Goal: Use online tool/utility: Utilize a website feature to perform a specific function

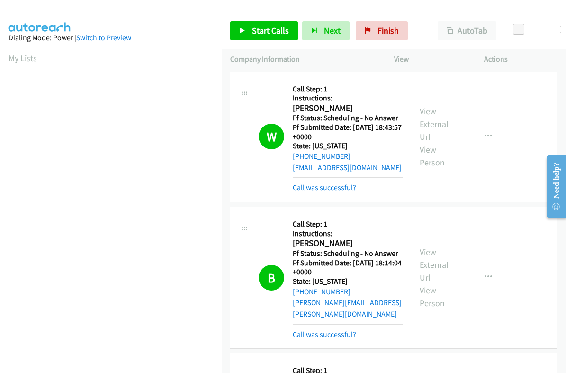
scroll to position [161, 0]
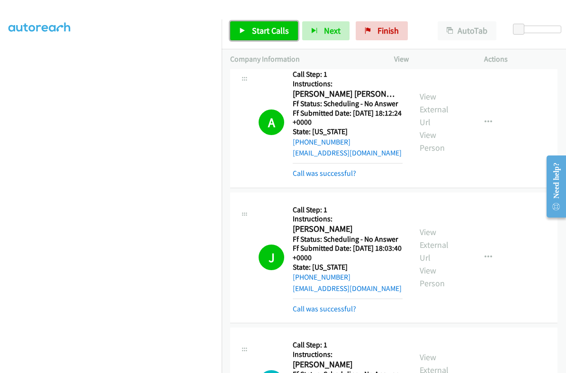
click at [258, 26] on span "Start Calls" at bounding box center [270, 30] width 37 height 11
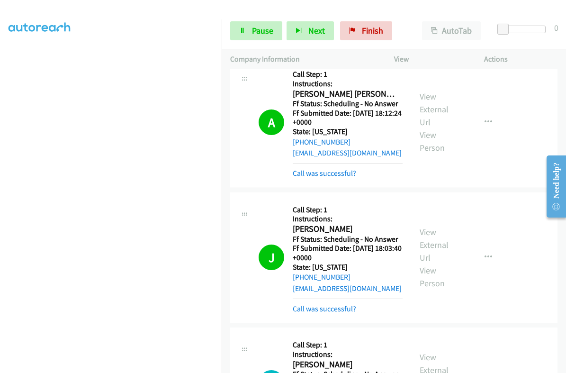
scroll to position [414, 0]
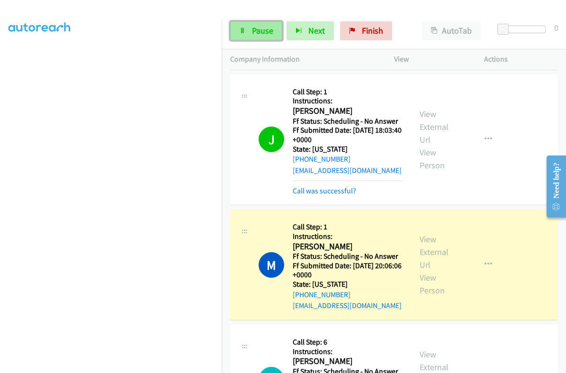
click at [262, 29] on span "Pause" at bounding box center [262, 30] width 21 height 11
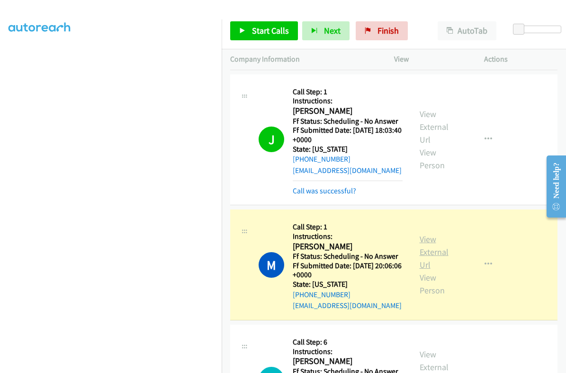
click at [429, 234] on link "View External Url" at bounding box center [434, 252] width 29 height 36
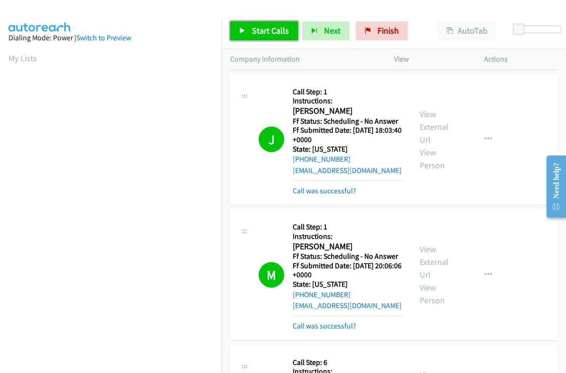
drag, startPoint x: 263, startPoint y: 24, endPoint x: 281, endPoint y: 54, distance: 34.9
click at [263, 24] on link "Start Calls" at bounding box center [264, 30] width 68 height 19
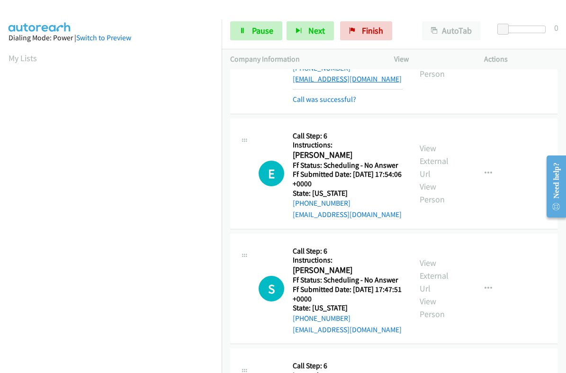
scroll to position [711, 0]
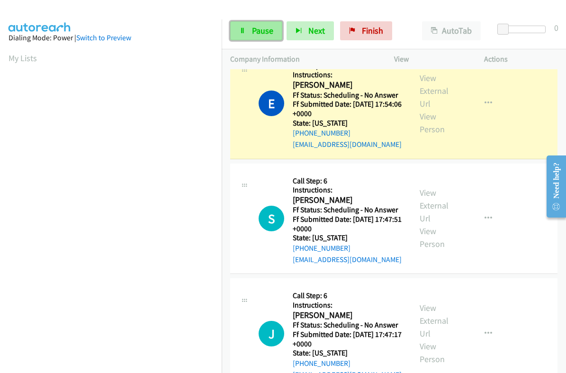
click at [254, 34] on span "Pause" at bounding box center [262, 30] width 21 height 11
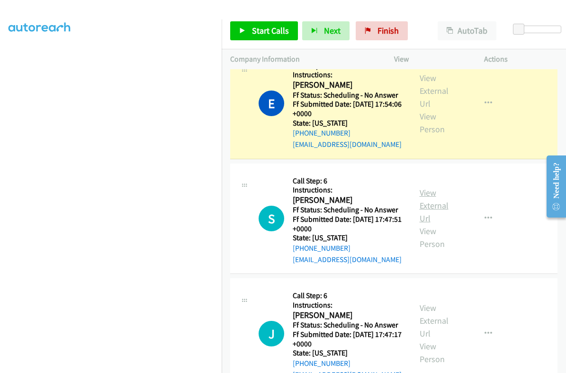
scroll to position [592, 0]
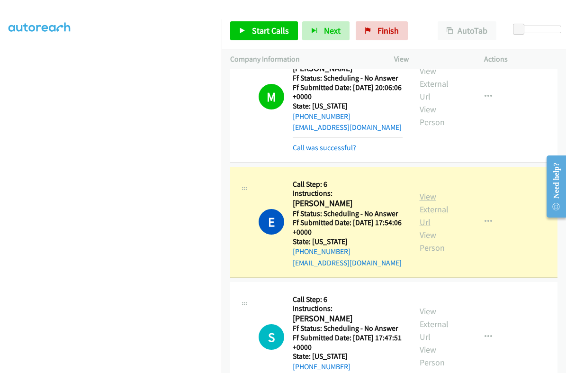
click at [426, 191] on link "View External Url" at bounding box center [434, 209] width 29 height 36
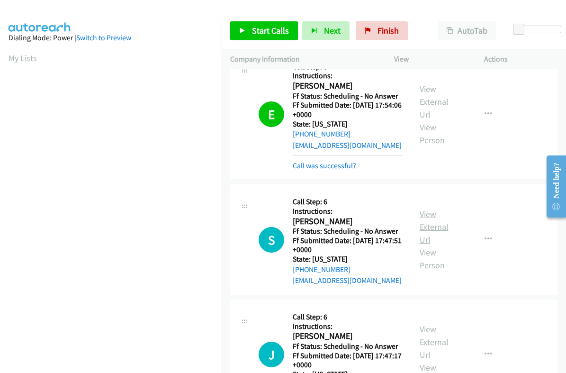
scroll to position [711, 0]
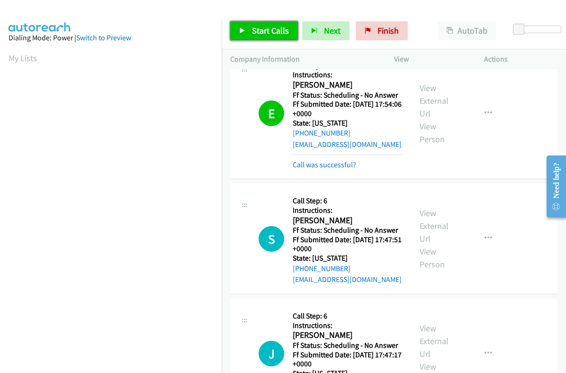
click at [276, 32] on span "Start Calls" at bounding box center [270, 30] width 37 height 11
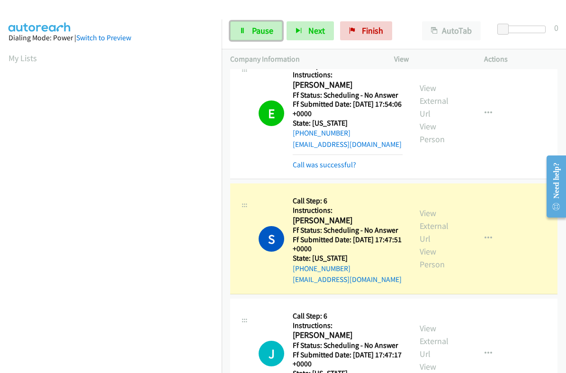
drag, startPoint x: 254, startPoint y: 27, endPoint x: 333, endPoint y: 90, distance: 100.2
click at [254, 27] on span "Pause" at bounding box center [262, 30] width 21 height 11
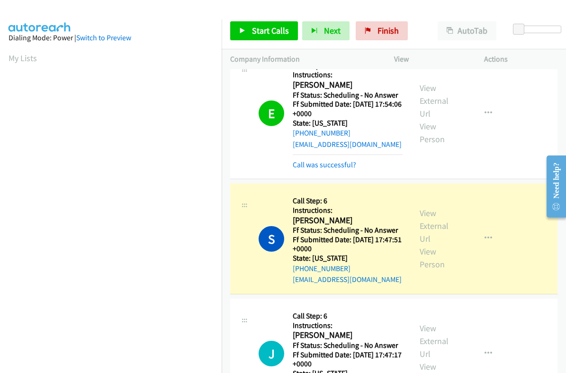
scroll to position [161, 0]
click at [427, 209] on link "View External Url" at bounding box center [434, 226] width 29 height 36
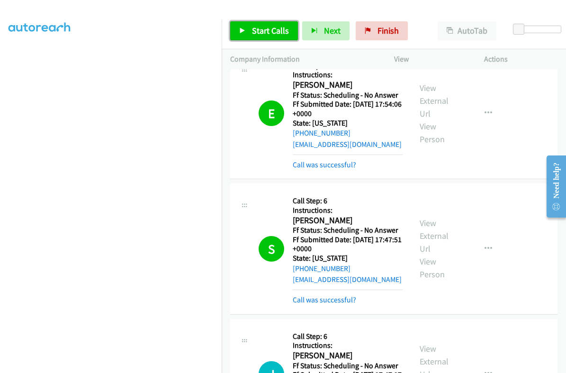
click at [270, 29] on span "Start Calls" at bounding box center [270, 30] width 37 height 11
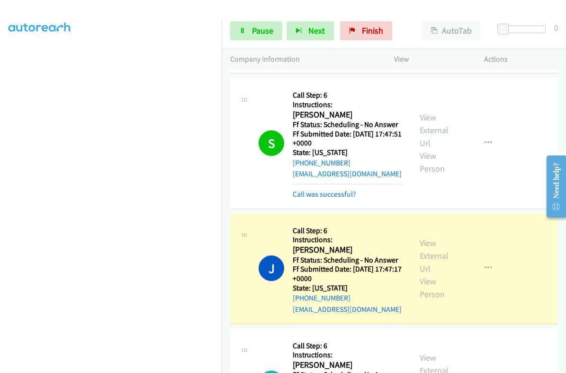
scroll to position [947, 0]
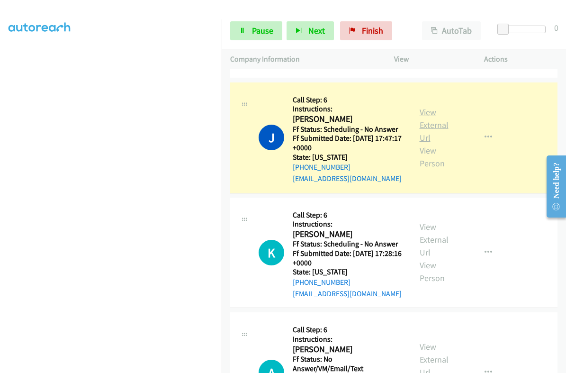
click at [432, 107] on link "View External Url" at bounding box center [434, 125] width 29 height 36
drag, startPoint x: 264, startPoint y: 26, endPoint x: 239, endPoint y: 119, distance: 96.5
click at [264, 26] on span "Pause" at bounding box center [262, 30] width 21 height 11
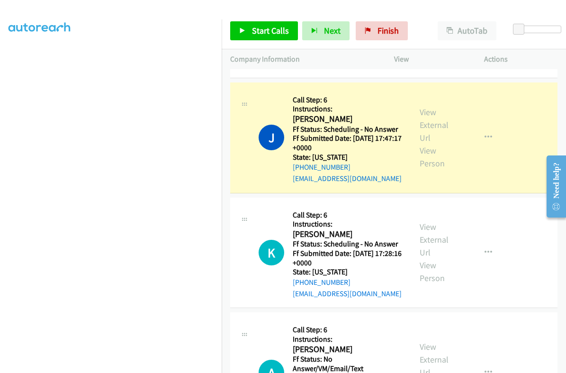
scroll to position [161, 0]
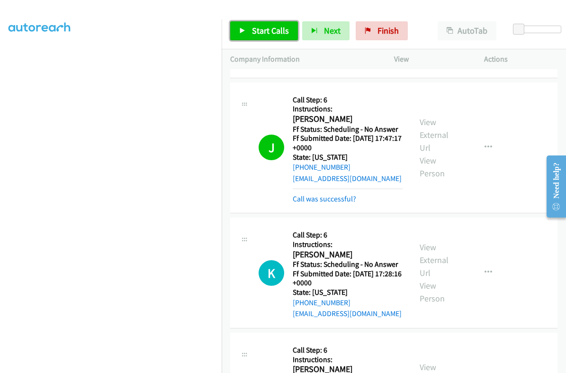
click at [270, 36] on span "Start Calls" at bounding box center [270, 30] width 37 height 11
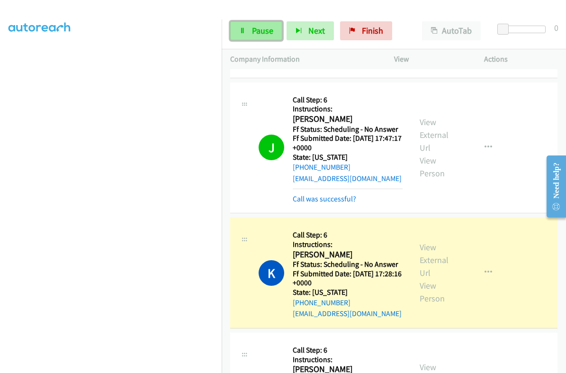
click at [262, 30] on span "Pause" at bounding box center [262, 30] width 21 height 11
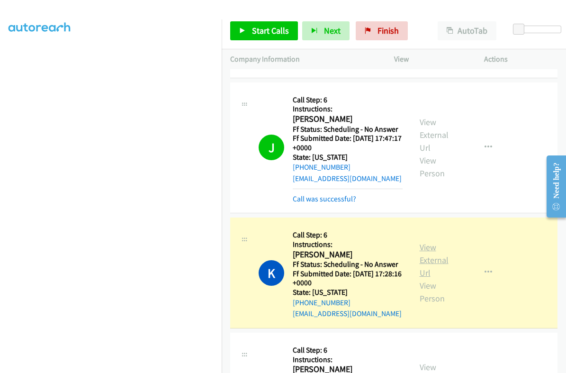
click at [424, 242] on link "View External Url" at bounding box center [434, 260] width 29 height 36
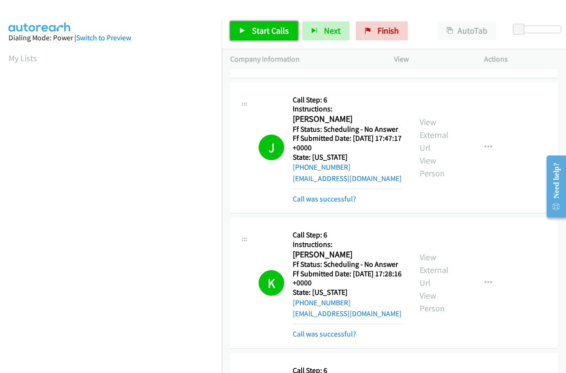
click at [287, 32] on span "Start Calls" at bounding box center [270, 30] width 37 height 11
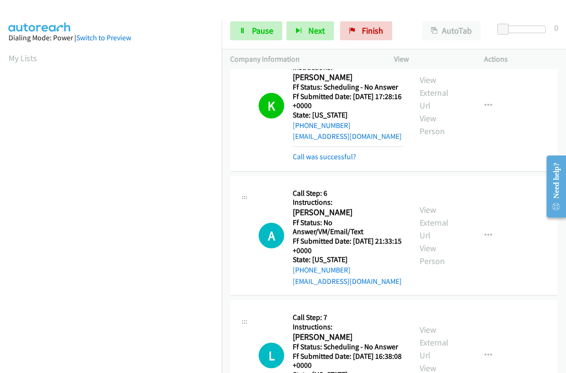
scroll to position [1125, 0]
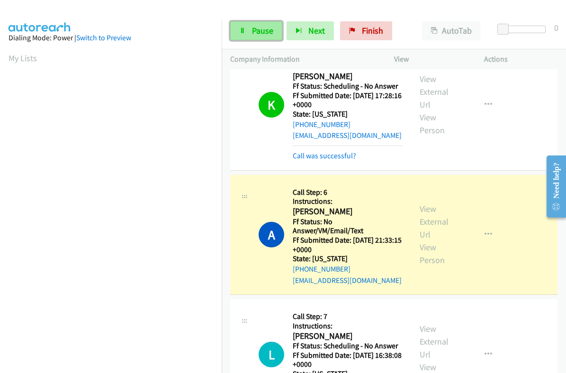
drag, startPoint x: 261, startPoint y: 29, endPoint x: 267, endPoint y: 22, distance: 9.4
click at [261, 29] on span "Pause" at bounding box center [262, 30] width 21 height 11
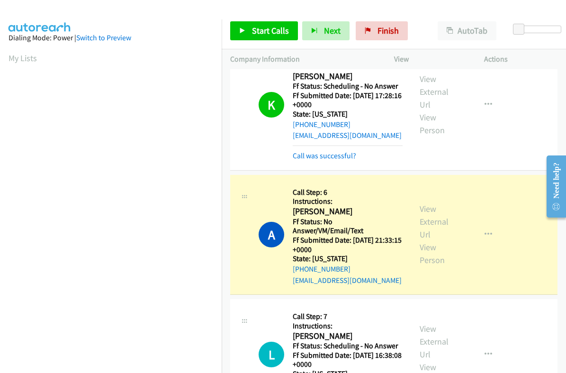
scroll to position [161, 0]
click at [431, 207] on link "View External Url" at bounding box center [434, 221] width 29 height 36
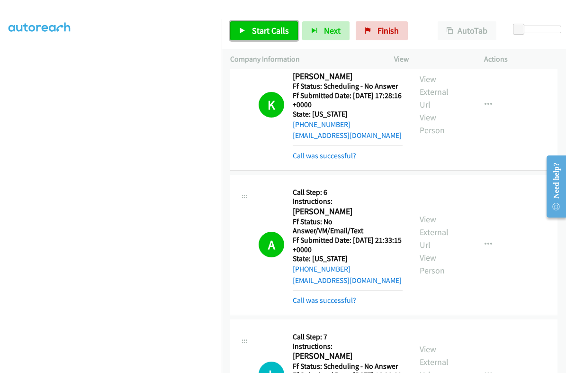
click at [246, 27] on link "Start Calls" at bounding box center [264, 30] width 68 height 19
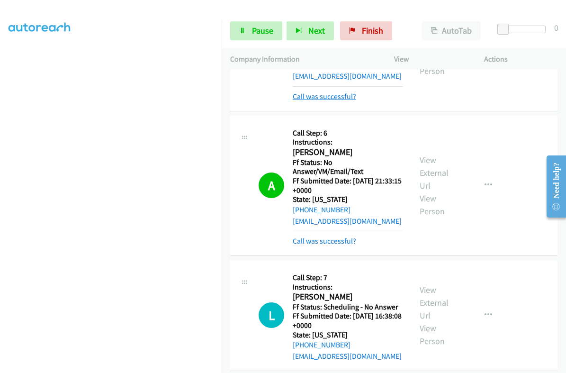
scroll to position [1244, 0]
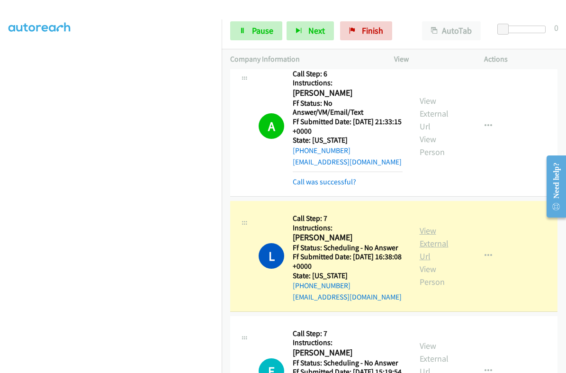
click at [422, 225] on link "View External Url" at bounding box center [434, 243] width 29 height 36
click at [253, 31] on span "Pause" at bounding box center [262, 30] width 21 height 11
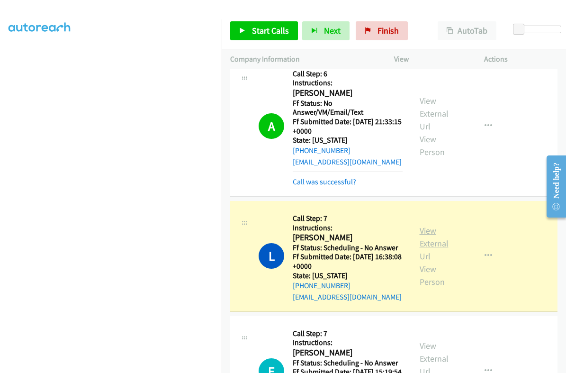
click at [424, 225] on link "View External Url" at bounding box center [434, 243] width 29 height 36
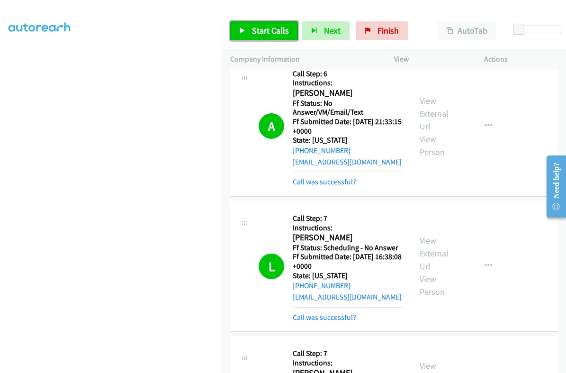
click at [278, 27] on span "Start Calls" at bounding box center [270, 30] width 37 height 11
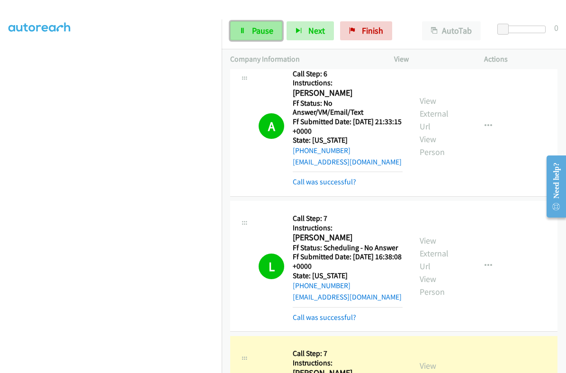
click at [252, 25] on span "Pause" at bounding box center [262, 30] width 21 height 11
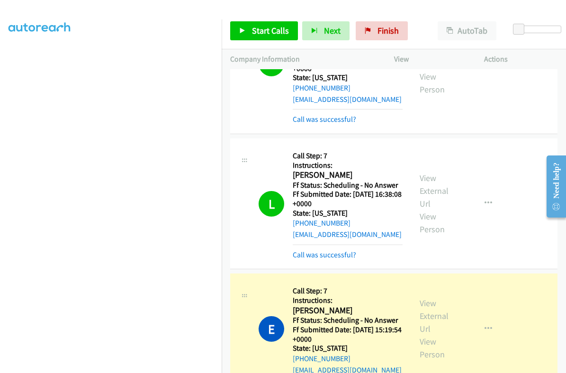
scroll to position [1362, 0]
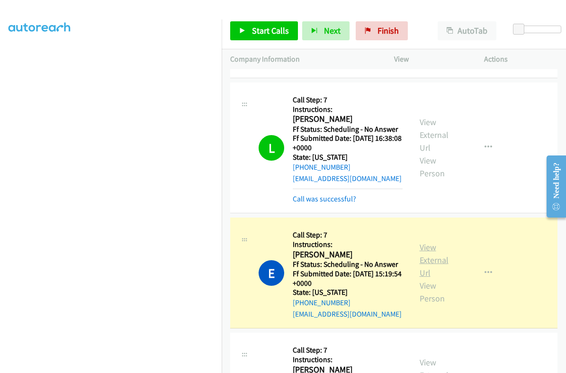
click at [424, 242] on link "View External Url" at bounding box center [434, 260] width 29 height 36
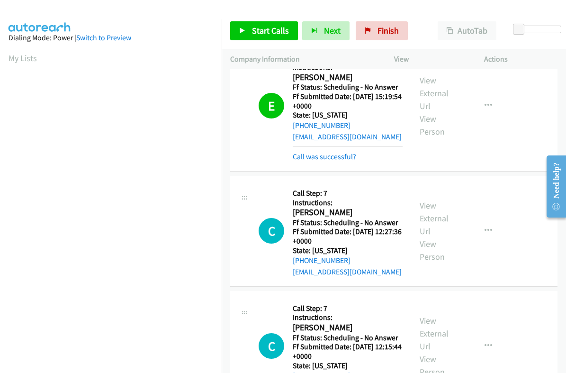
scroll to position [161, 0]
